Goal: Information Seeking & Learning: Learn about a topic

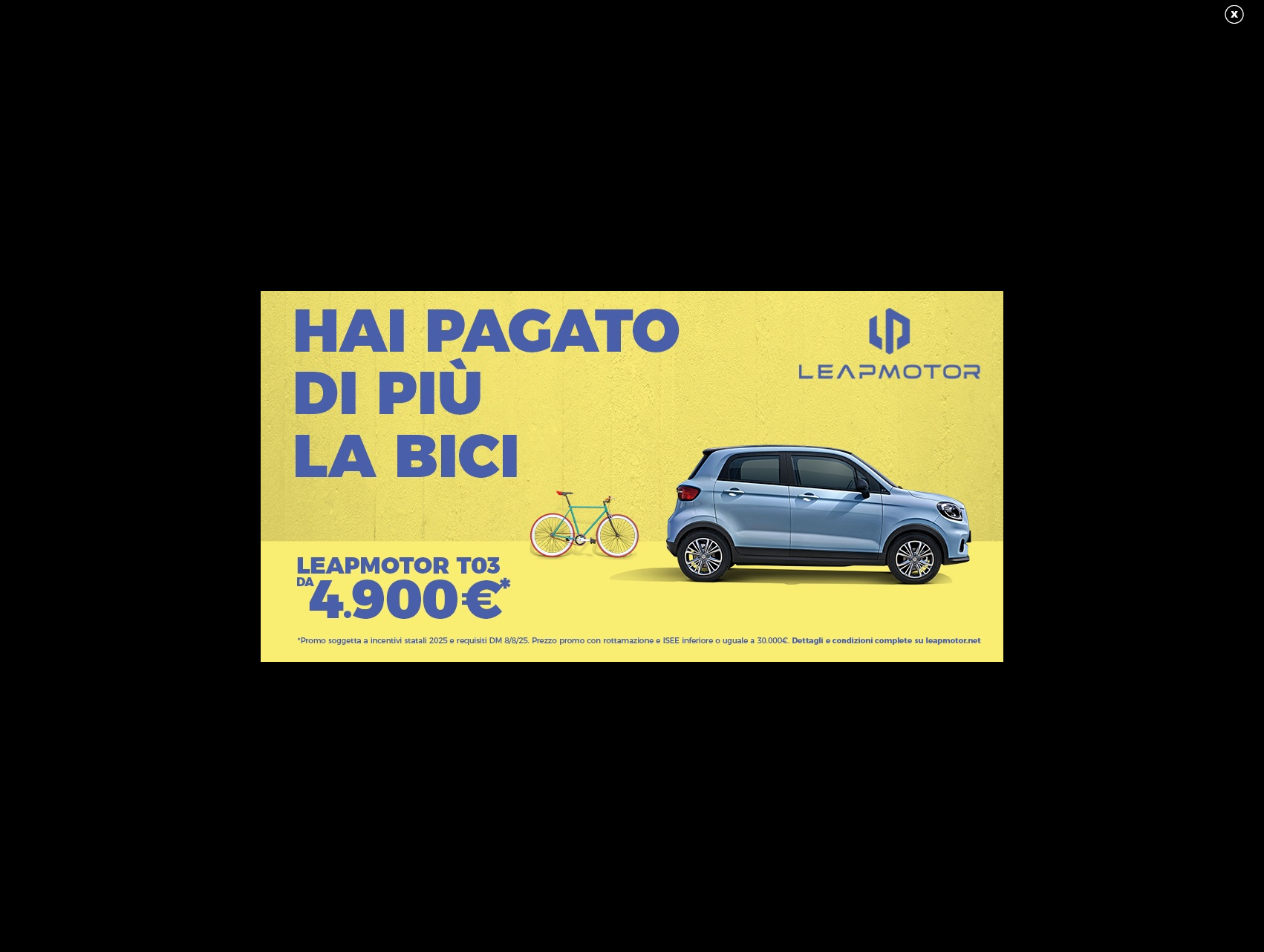
click at [1225, 17] on link at bounding box center [1241, 15] width 37 height 23
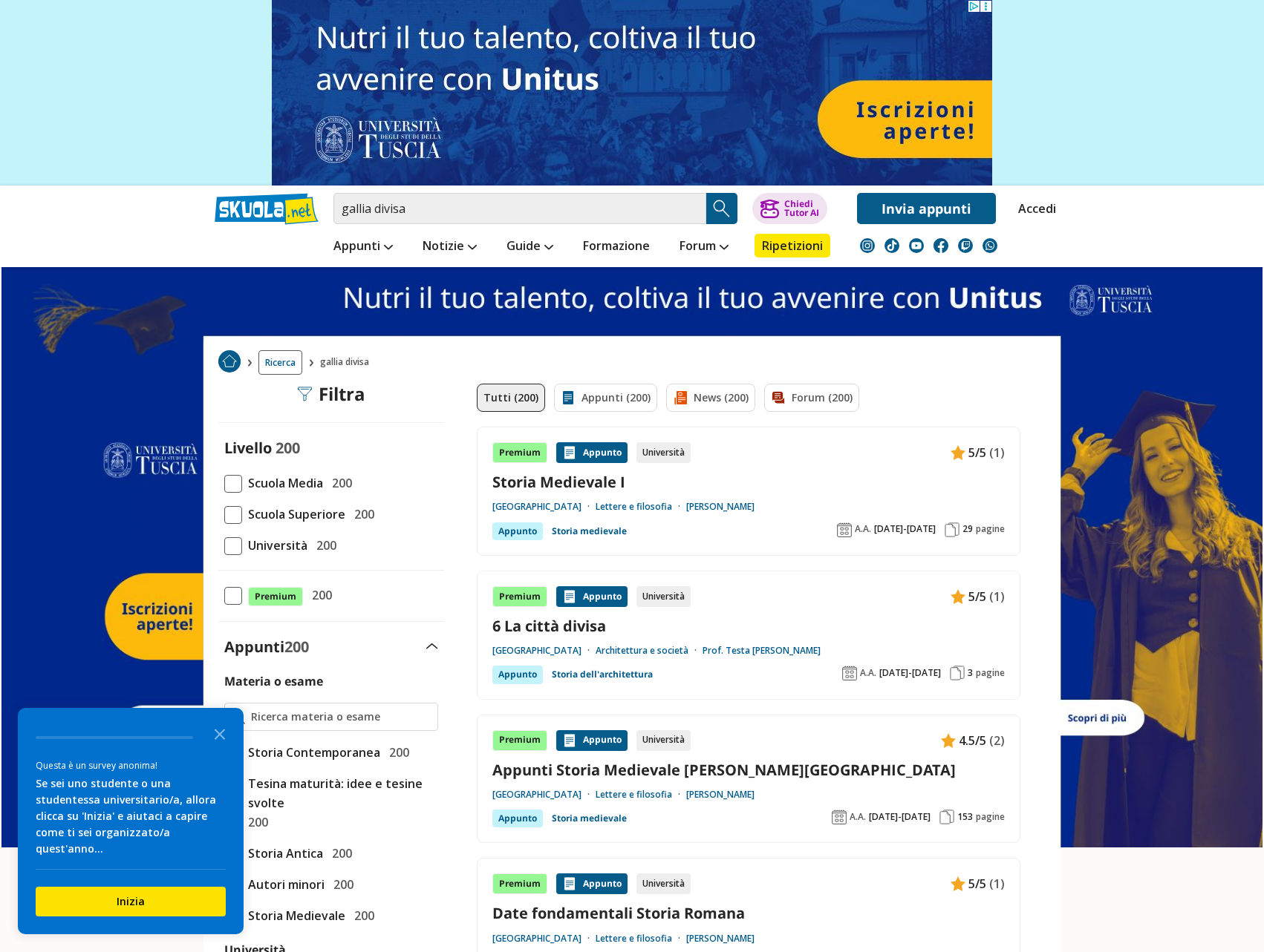
click at [623, 493] on div "Premium Appunto Università 5/5 (1) Storia Medievale I Università degli Studi di…" at bounding box center [748, 491] width 513 height 98
click at [771, 391] on img at bounding box center [778, 397] width 15 height 15
